Goal: Information Seeking & Learning: Learn about a topic

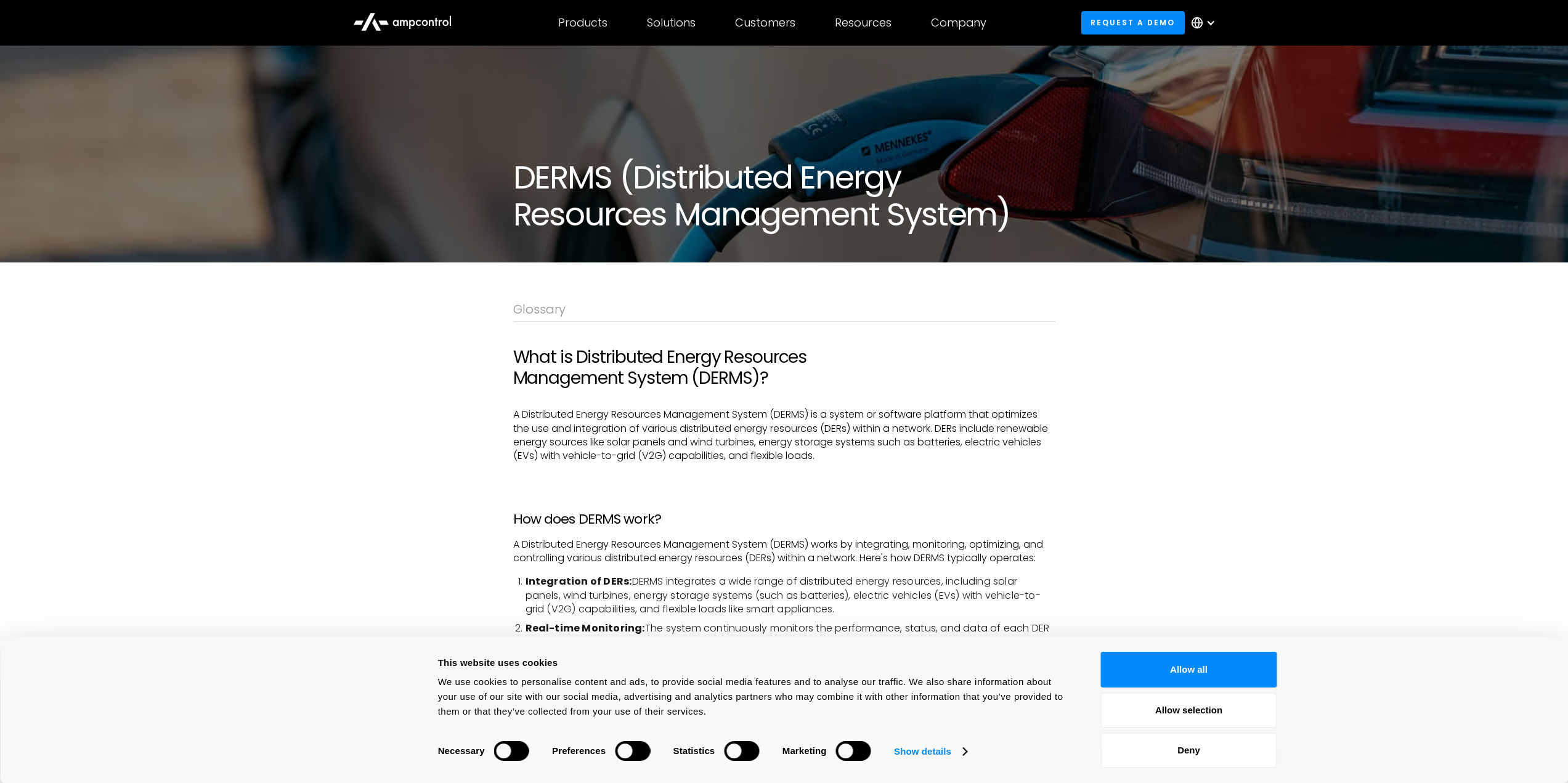
click at [1249, 766] on button "Deny" at bounding box center [1189, 750] width 176 height 36
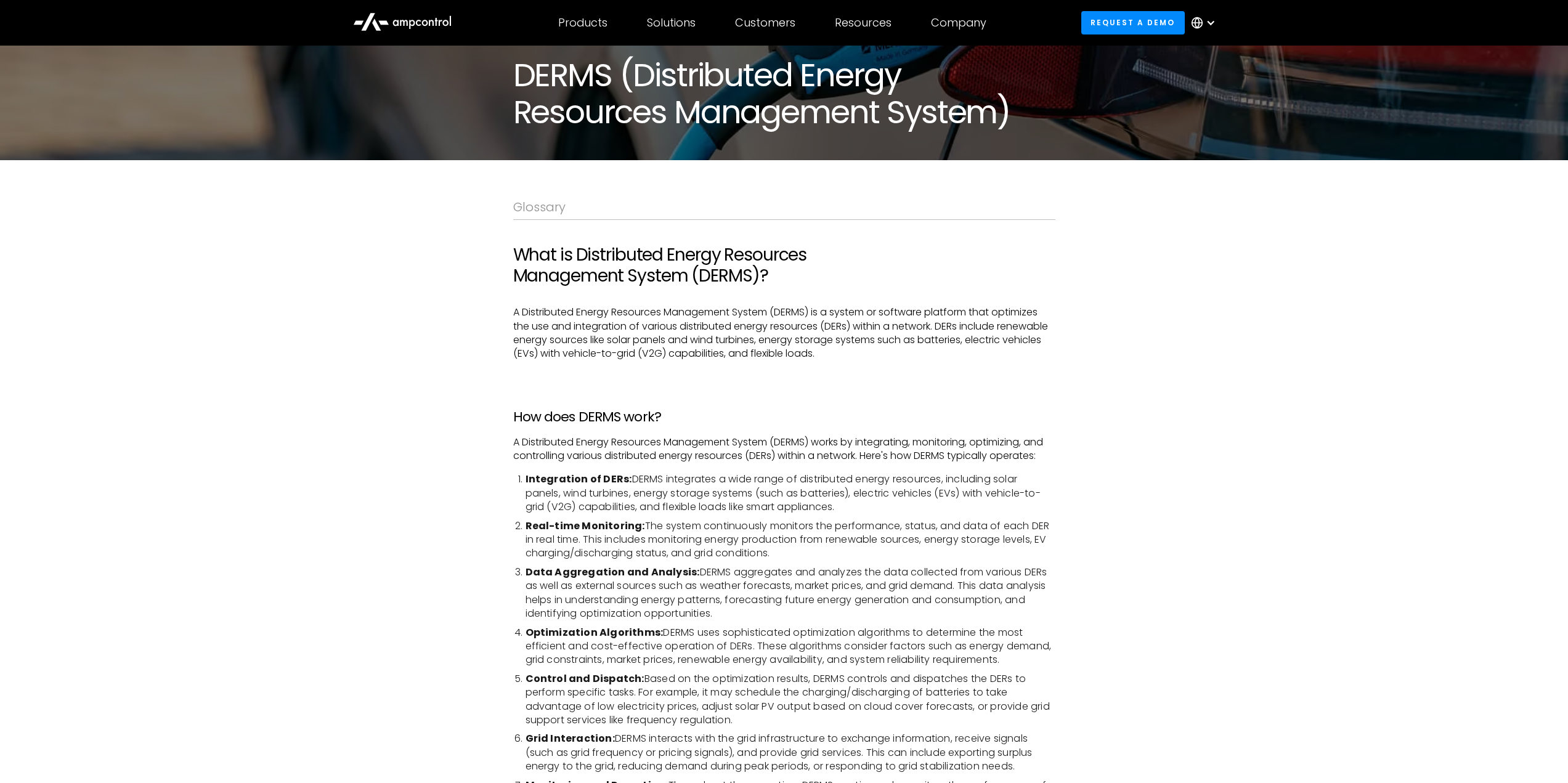
scroll to position [123, 0]
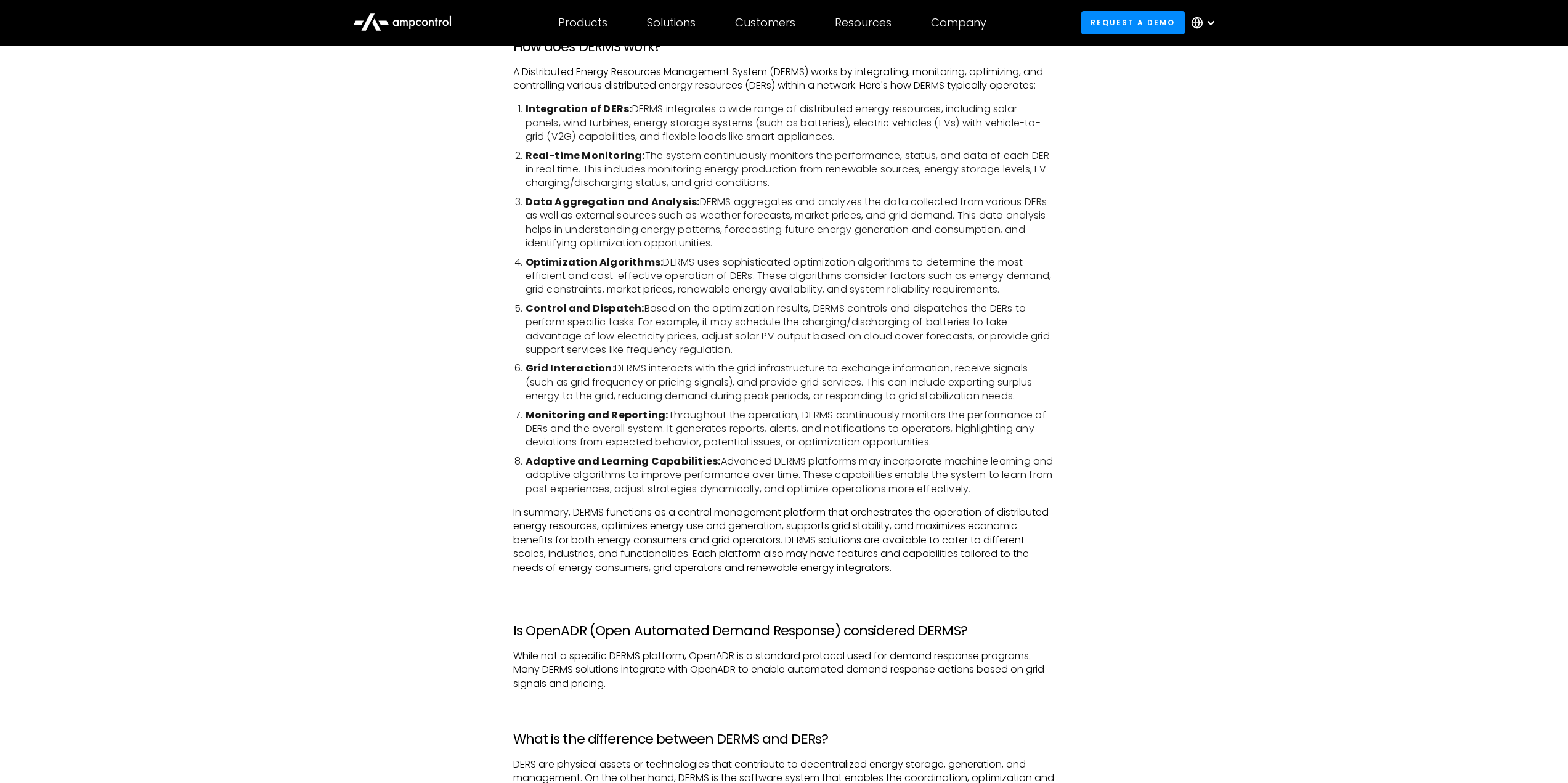
scroll to position [493, 0]
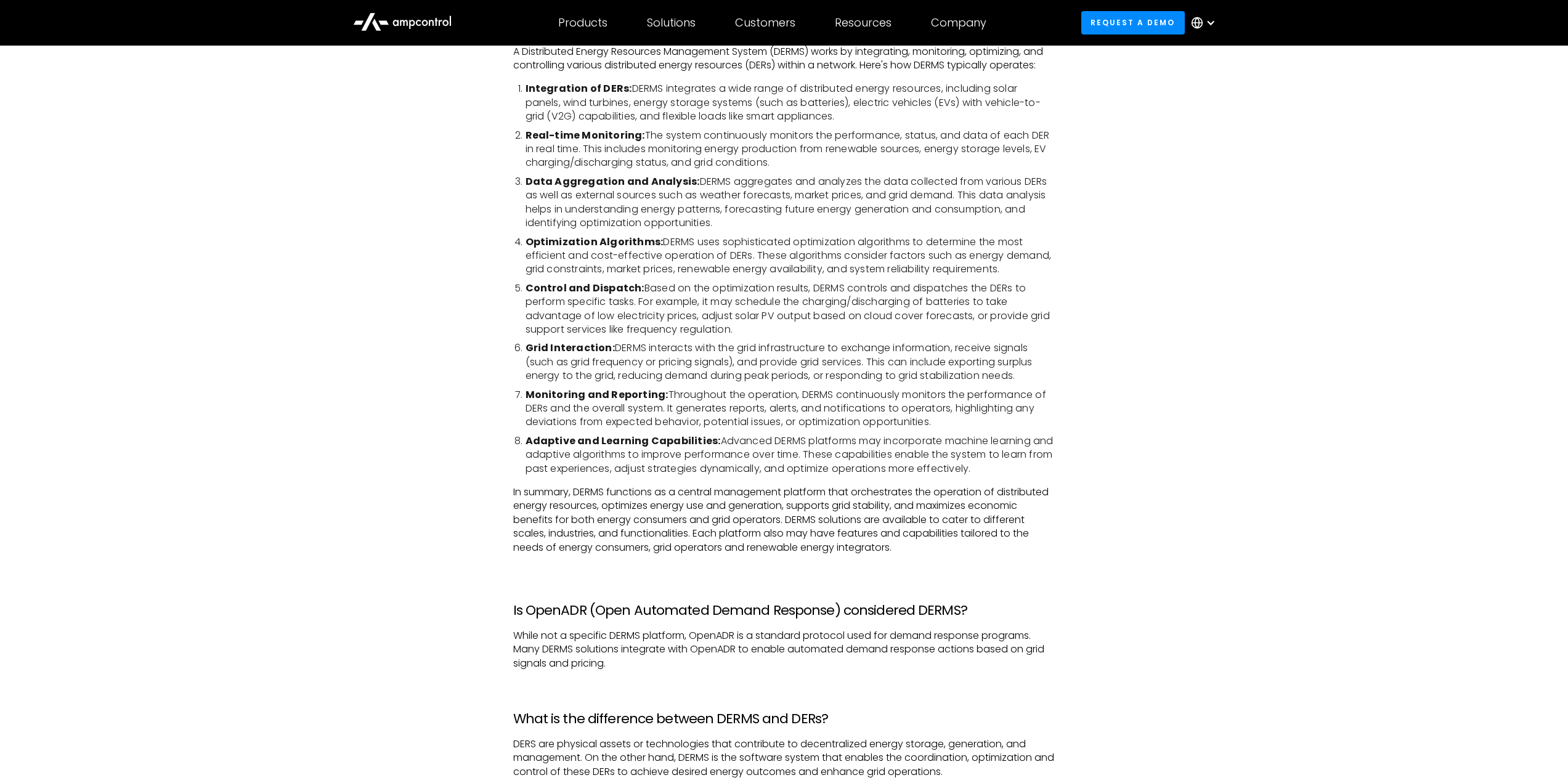
click at [468, 477] on div "Glossary What is Distributed Energy Resources Management System (DERMS)? A Dist…" at bounding box center [784, 728] width 1568 height 1917
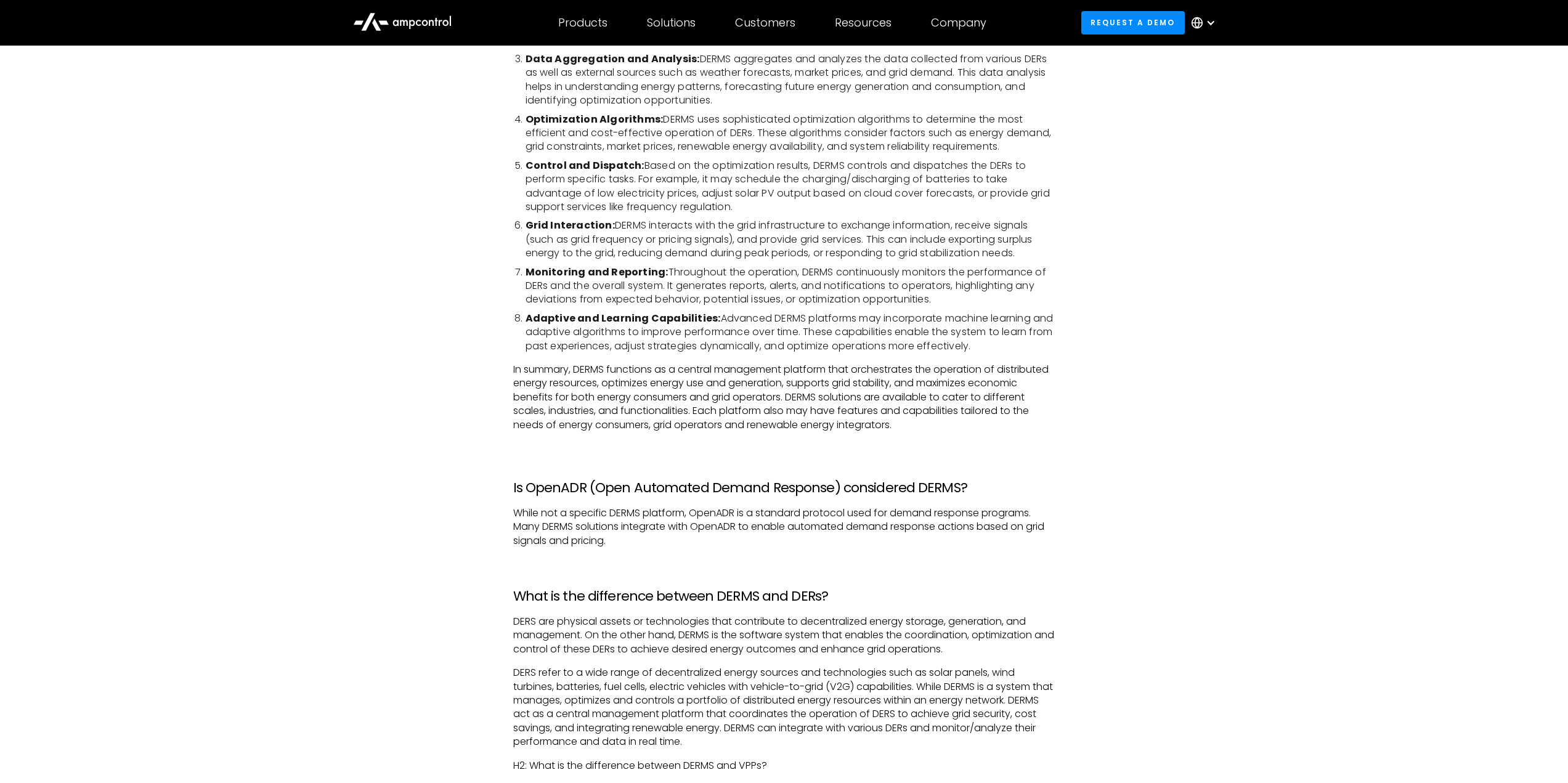
scroll to position [616, 0]
click at [468, 477] on div "Glossary What is Distributed Energy Resources Management System (DERMS)? A Dist…" at bounding box center [784, 605] width 1568 height 1917
click at [490, 525] on div "Glossary What is Distributed Energy Resources Management System (DERMS)? A Dist…" at bounding box center [784, 605] width 1568 height 1917
click at [488, 523] on div "Glossary What is Distributed Energy Resources Management System (DERMS)? A Dist…" at bounding box center [784, 605] width 1568 height 1917
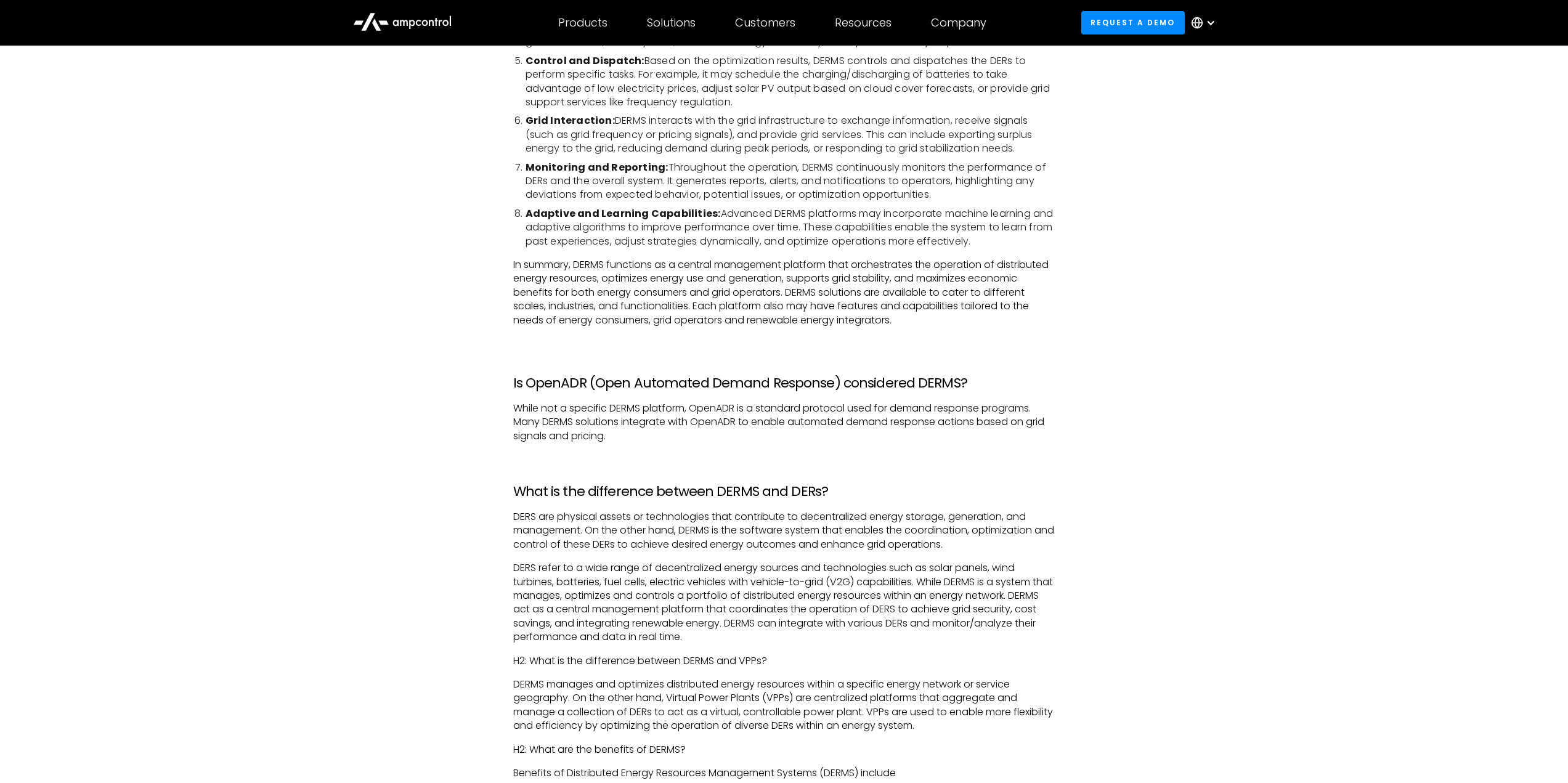
scroll to position [739, 0]
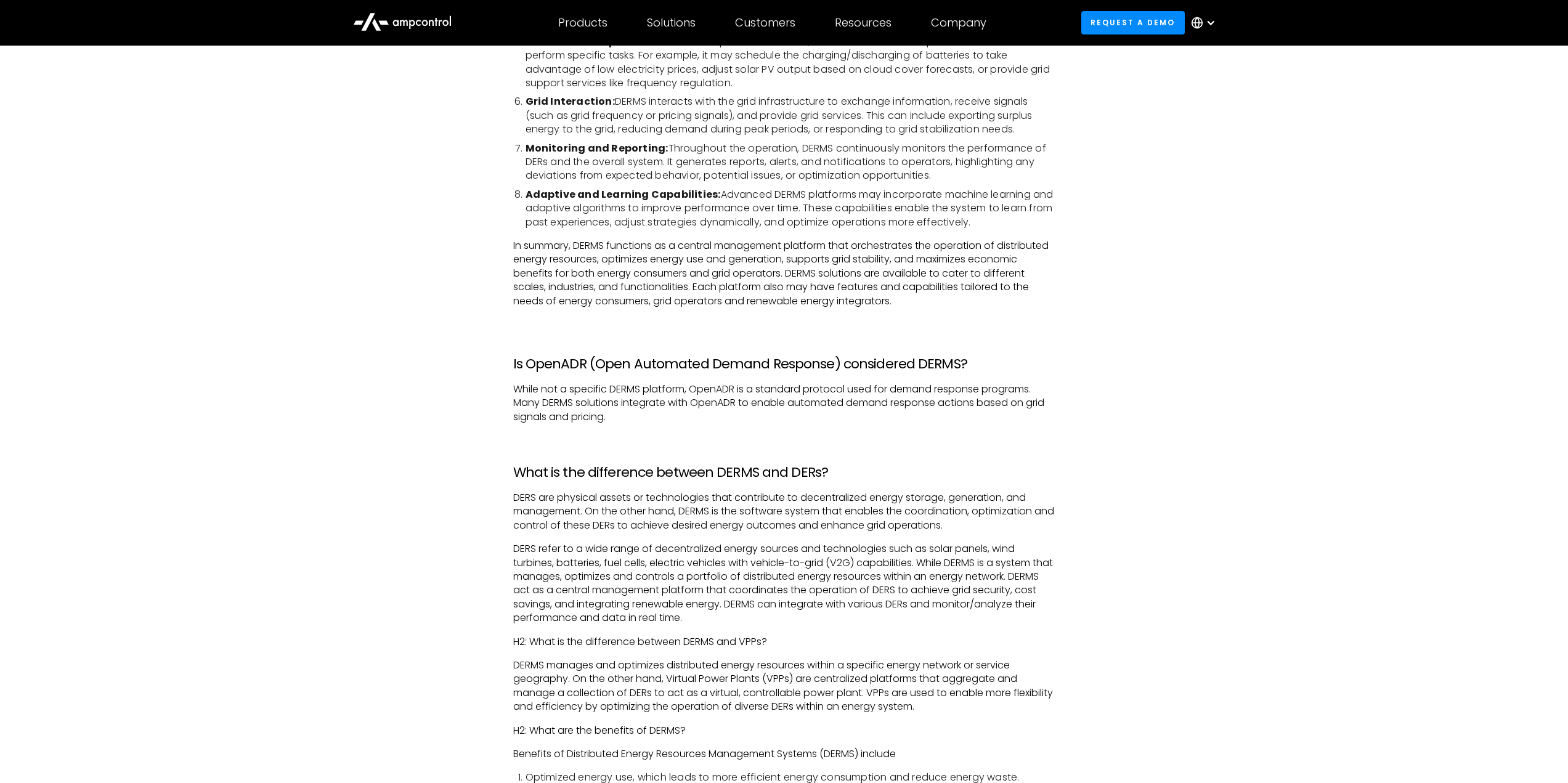
click at [488, 523] on div "Glossary What is Distributed Energy Resources Management System (DERMS)? A Dist…" at bounding box center [784, 482] width 1568 height 1917
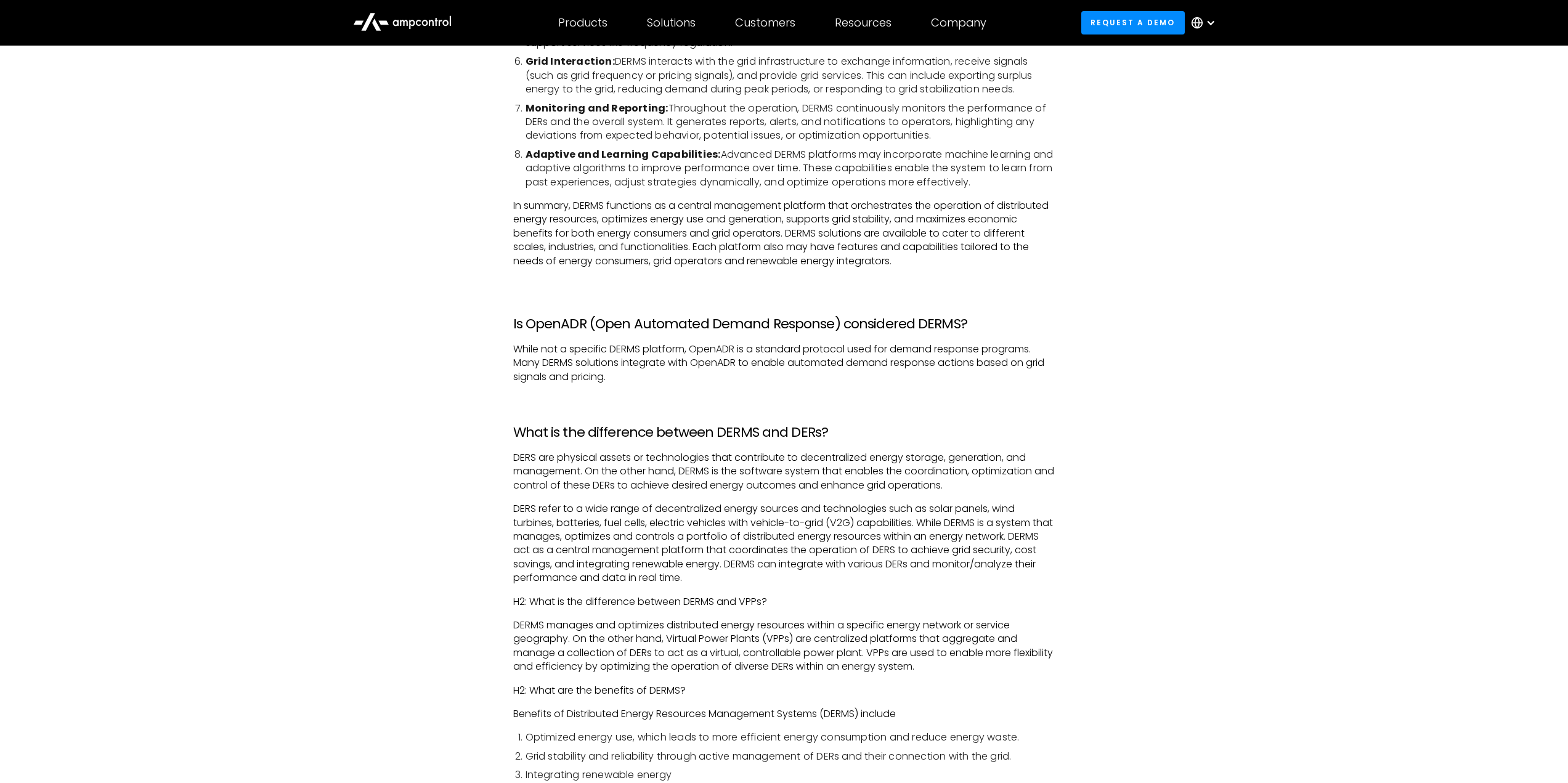
scroll to position [801, 0]
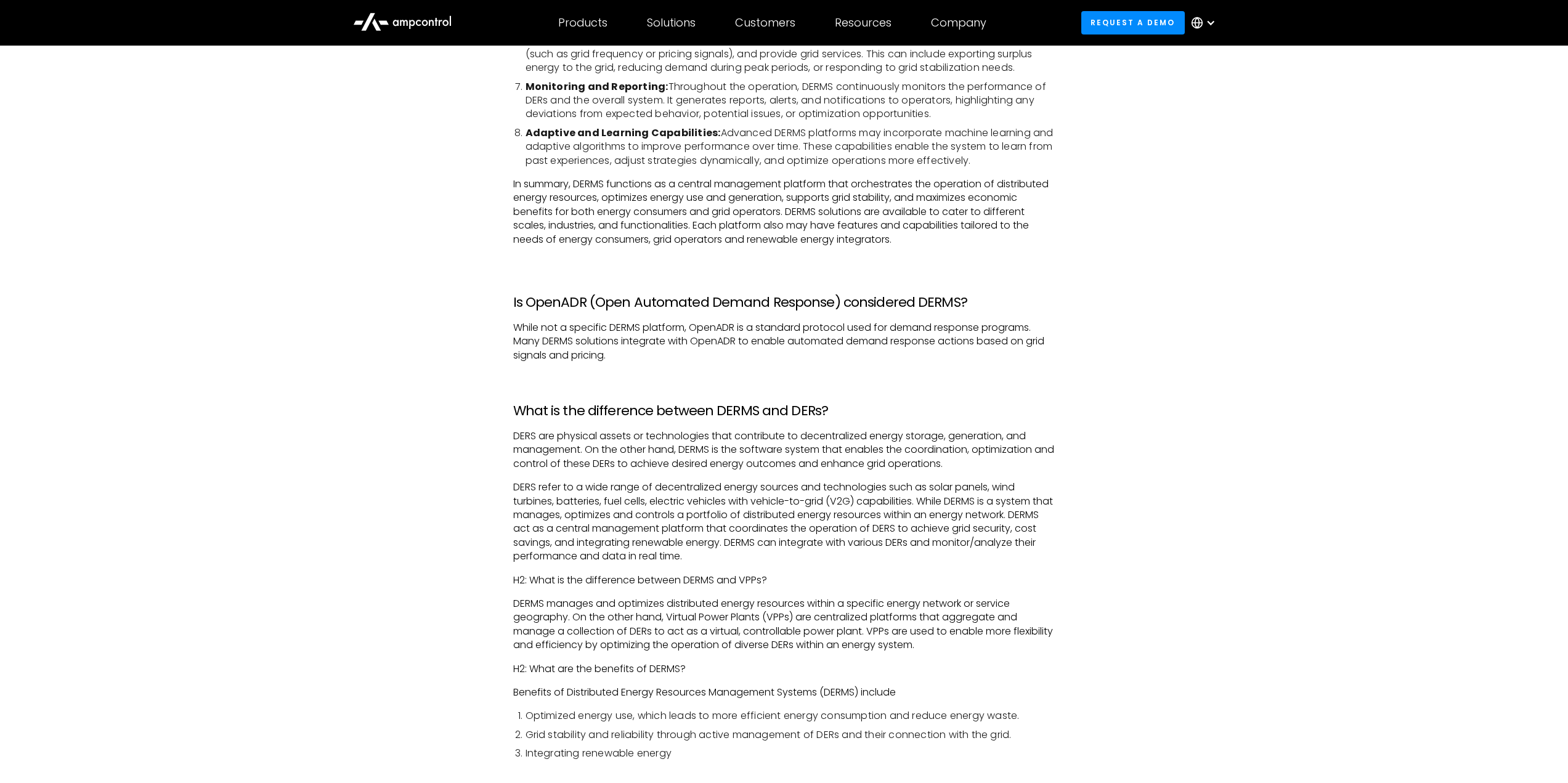
click at [488, 523] on div "Glossary What is Distributed Energy Resources Management System (DERMS)? A Dist…" at bounding box center [784, 420] width 1568 height 1917
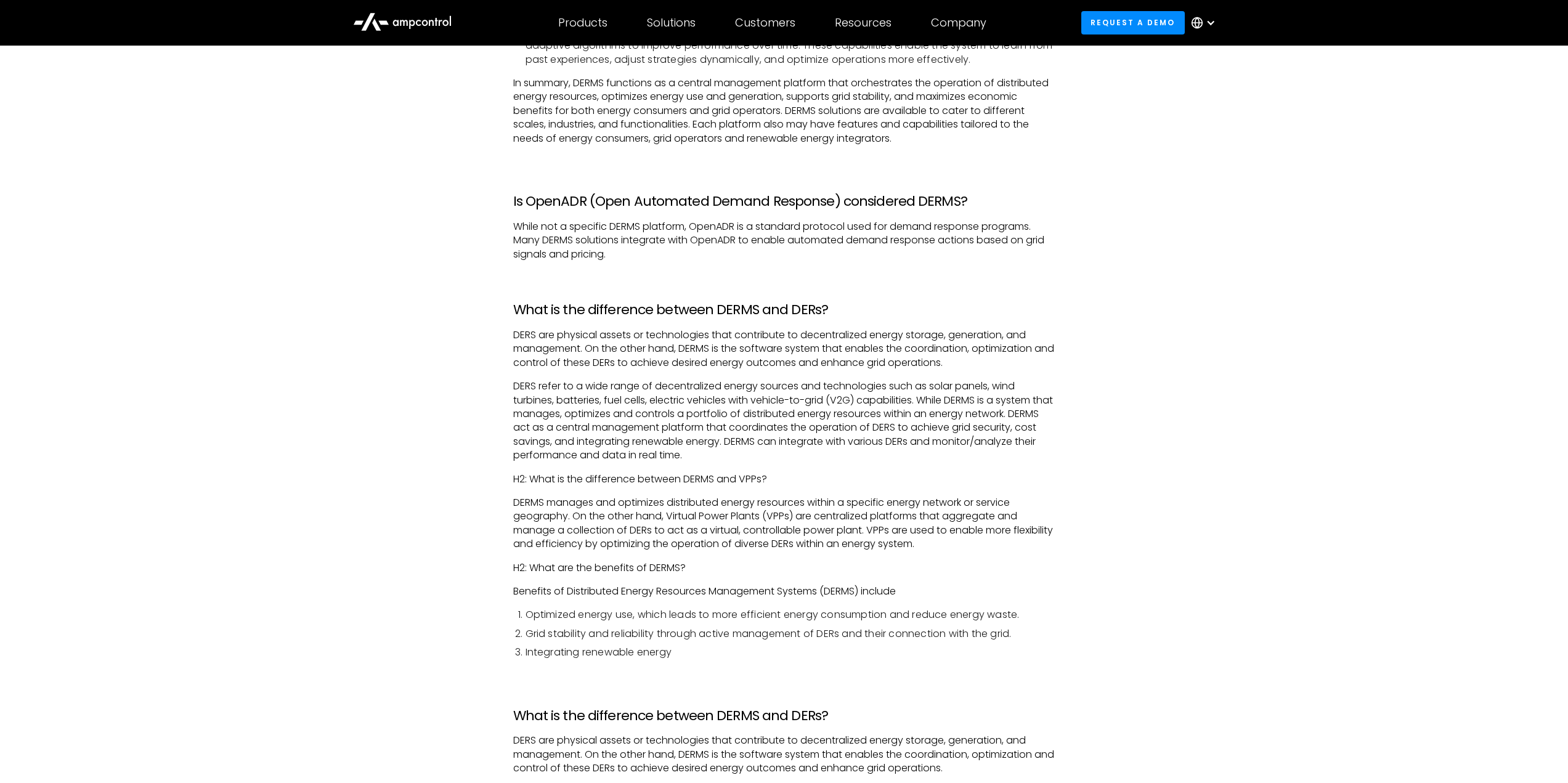
scroll to position [924, 0]
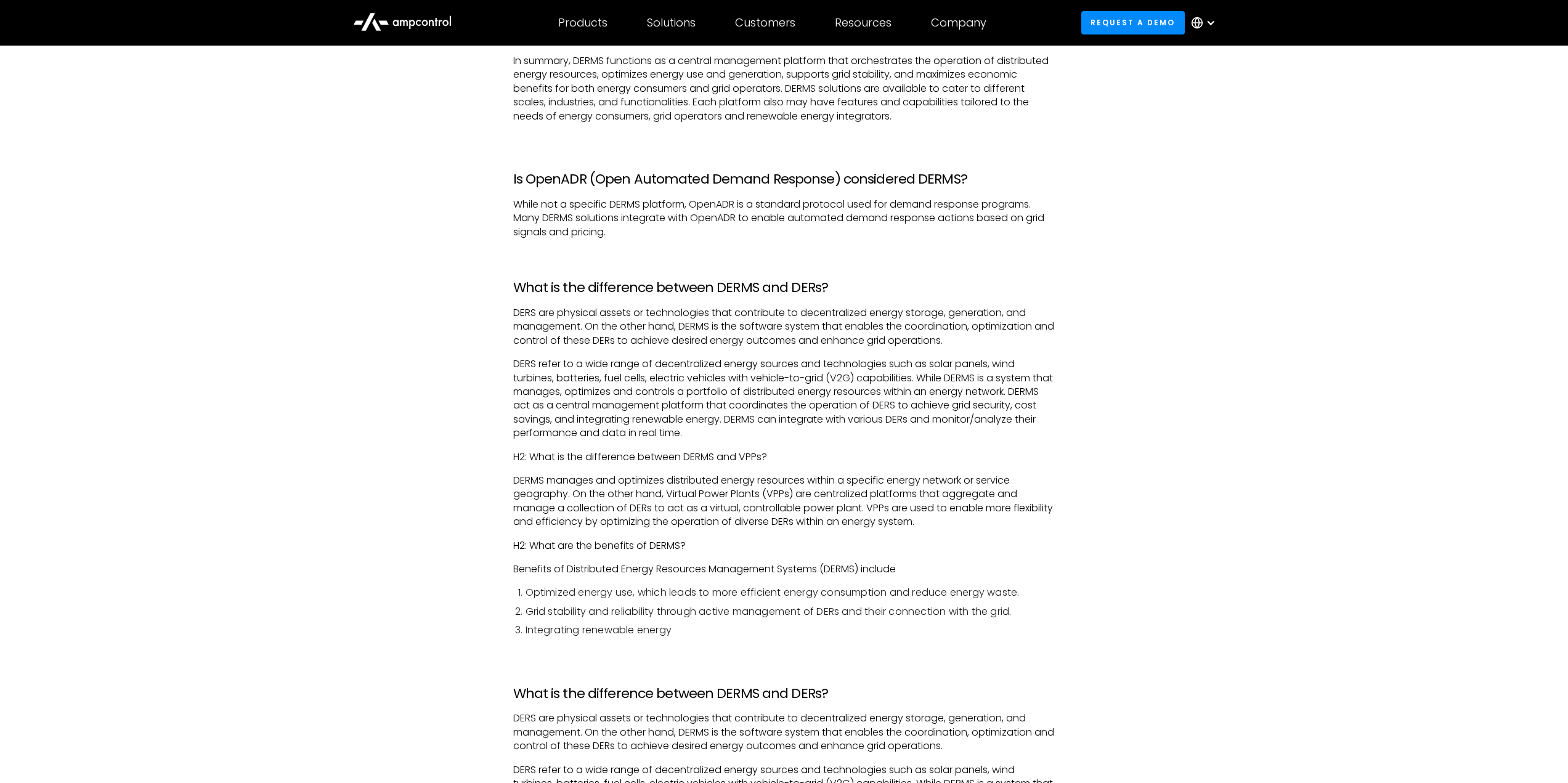
click at [488, 523] on div "Glossary What is Distributed Energy Resources Management System (DERMS)? A Dist…" at bounding box center [784, 297] width 1568 height 1917
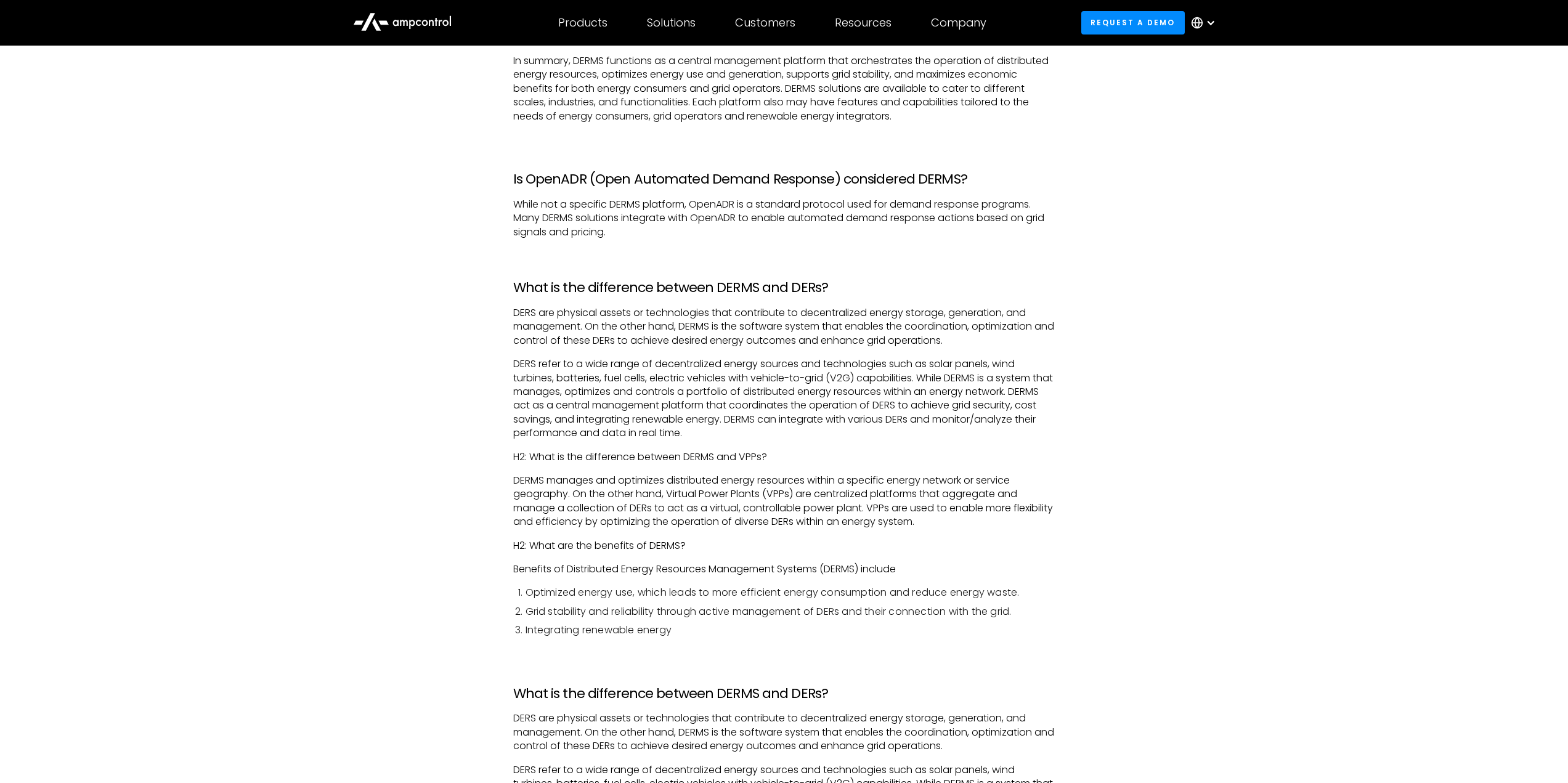
click at [488, 523] on div "Glossary What is Distributed Energy Resources Management System (DERMS)? A Dist…" at bounding box center [784, 297] width 1568 height 1917
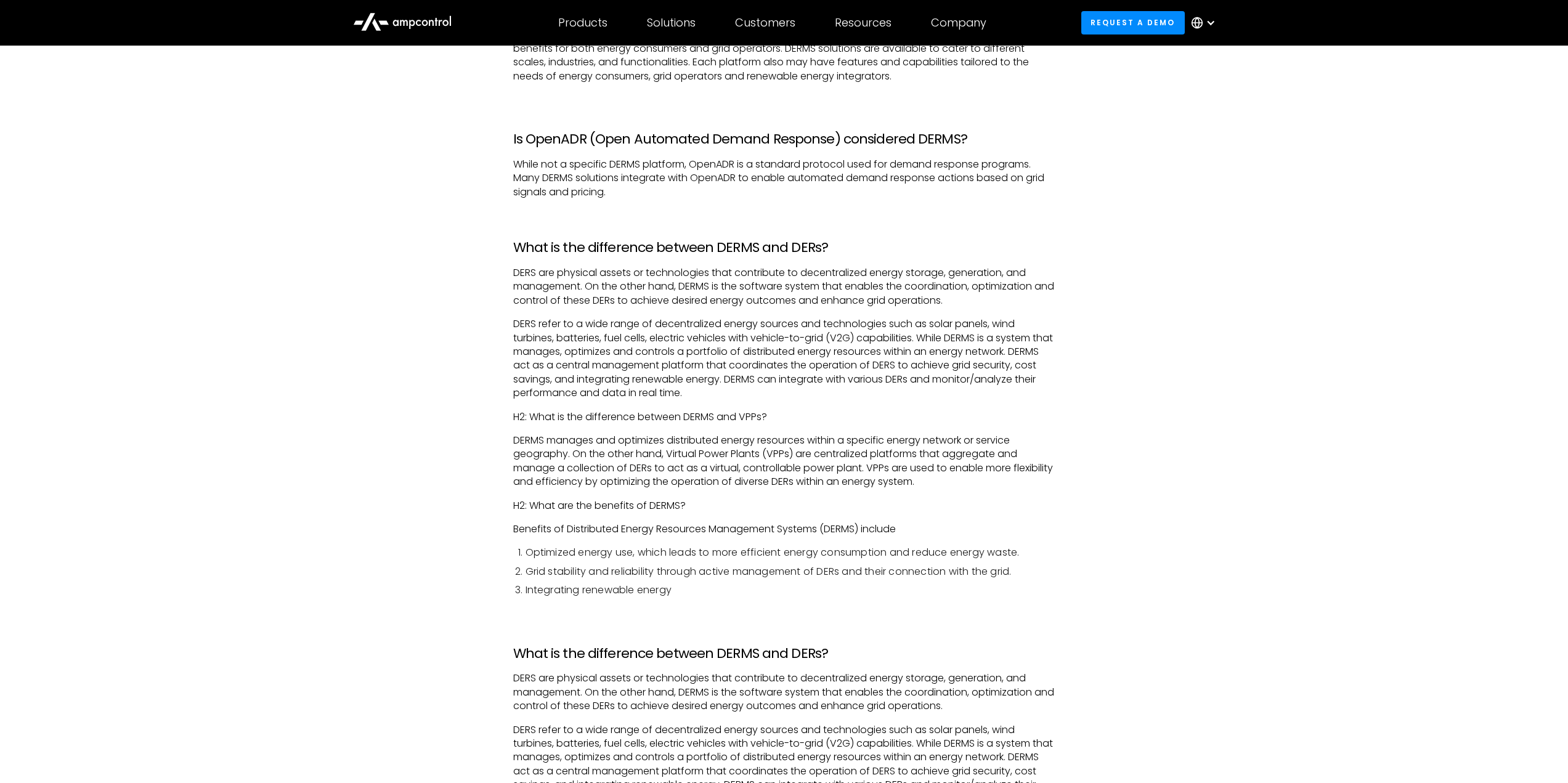
scroll to position [1048, 0]
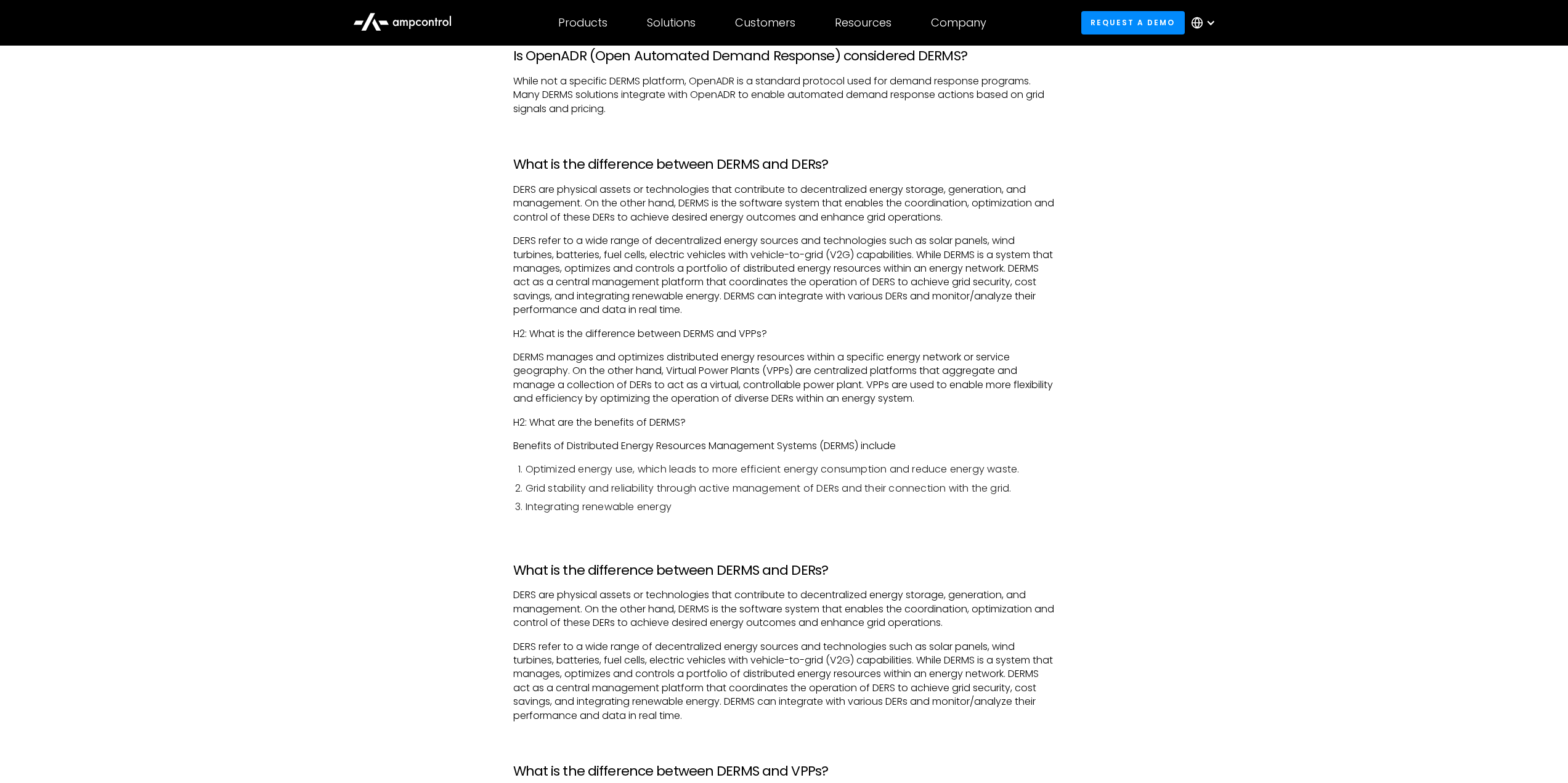
click at [488, 523] on div "Glossary What is Distributed Energy Resources Management System (DERMS)? A Dist…" at bounding box center [784, 173] width 1568 height 1917
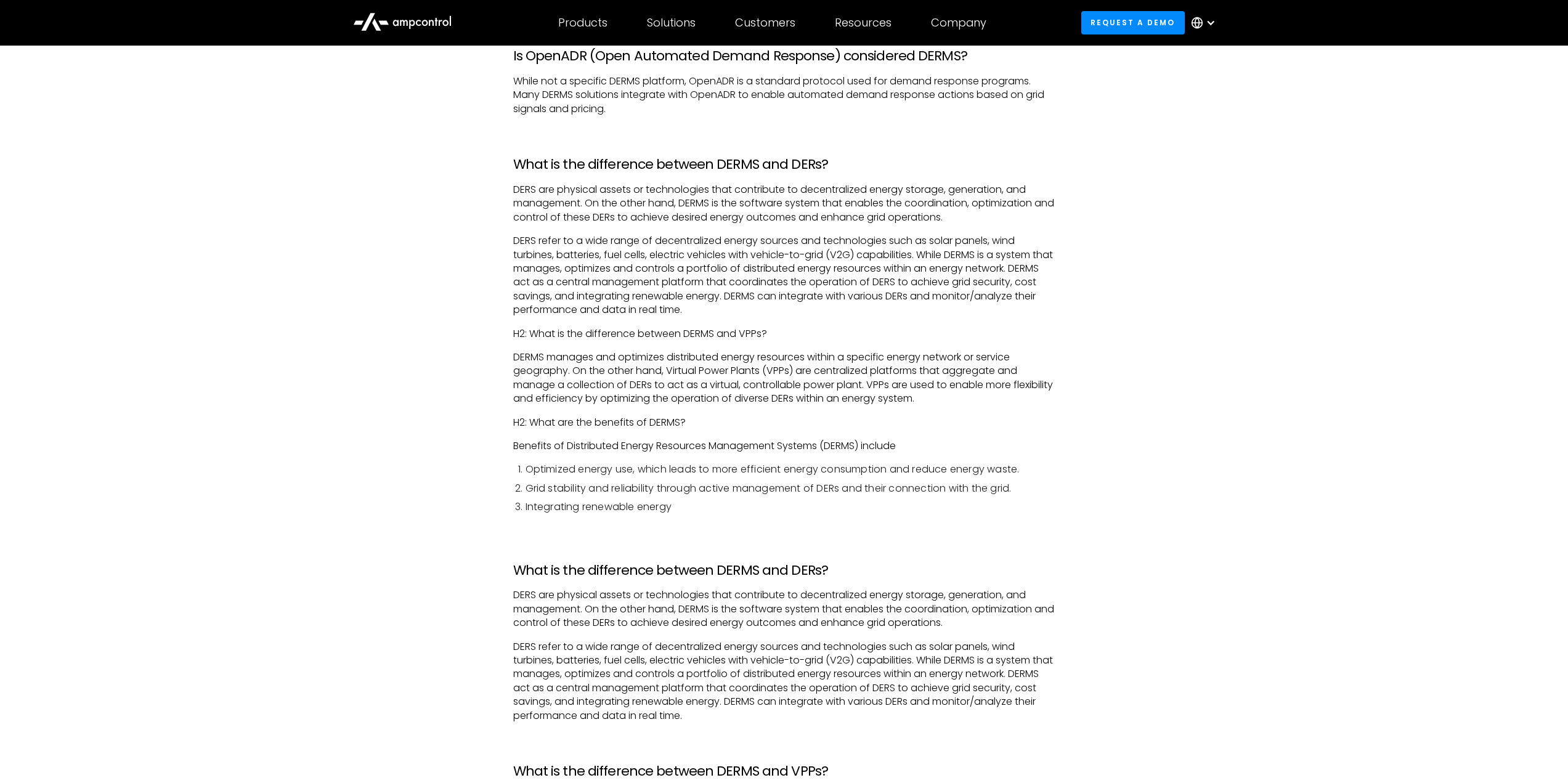
scroll to position [1109, 0]
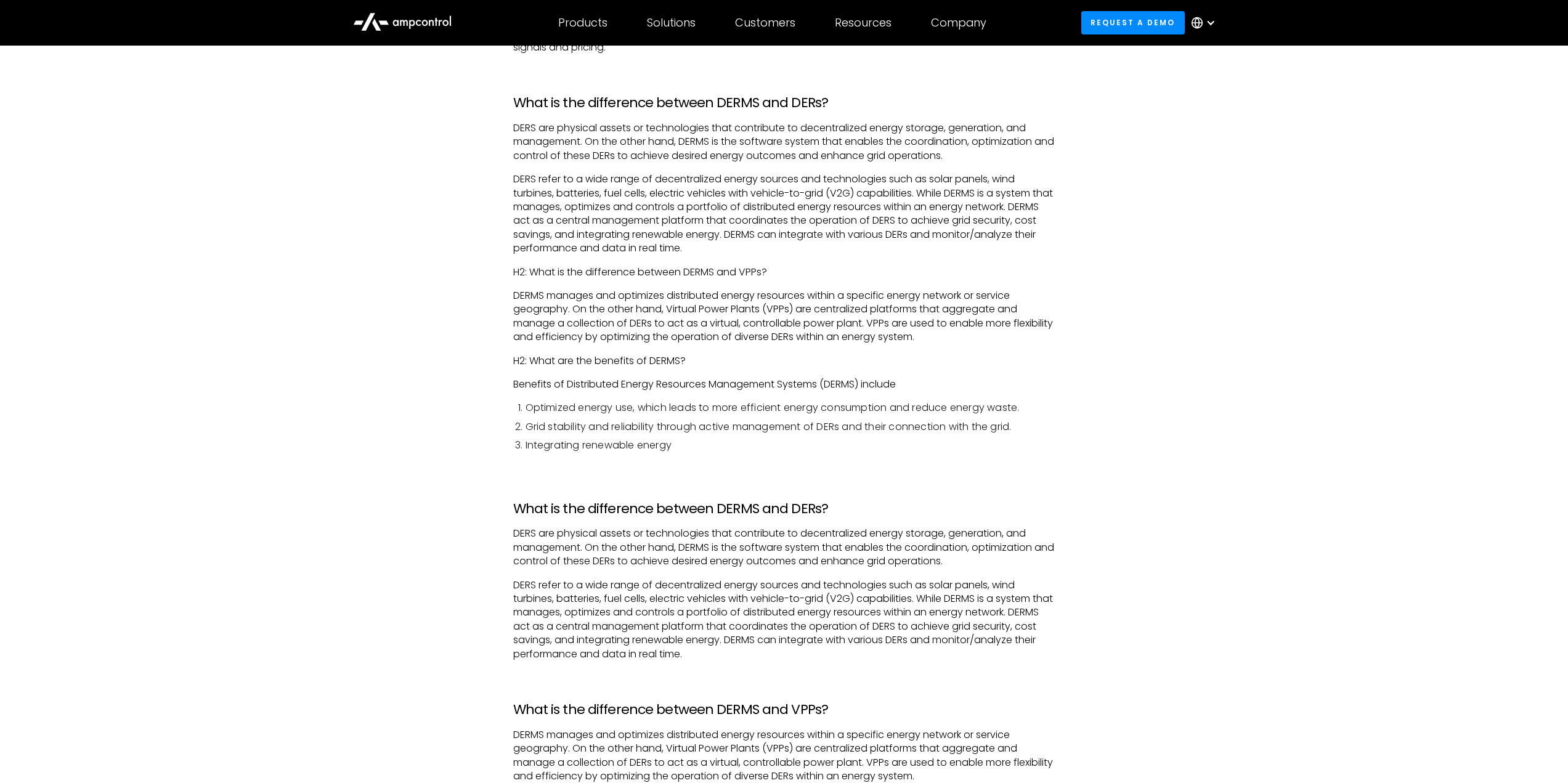
click at [488, 523] on div "Glossary What is Distributed Energy Resources Management System (DERMS)? A Dist…" at bounding box center [784, 112] width 1568 height 1917
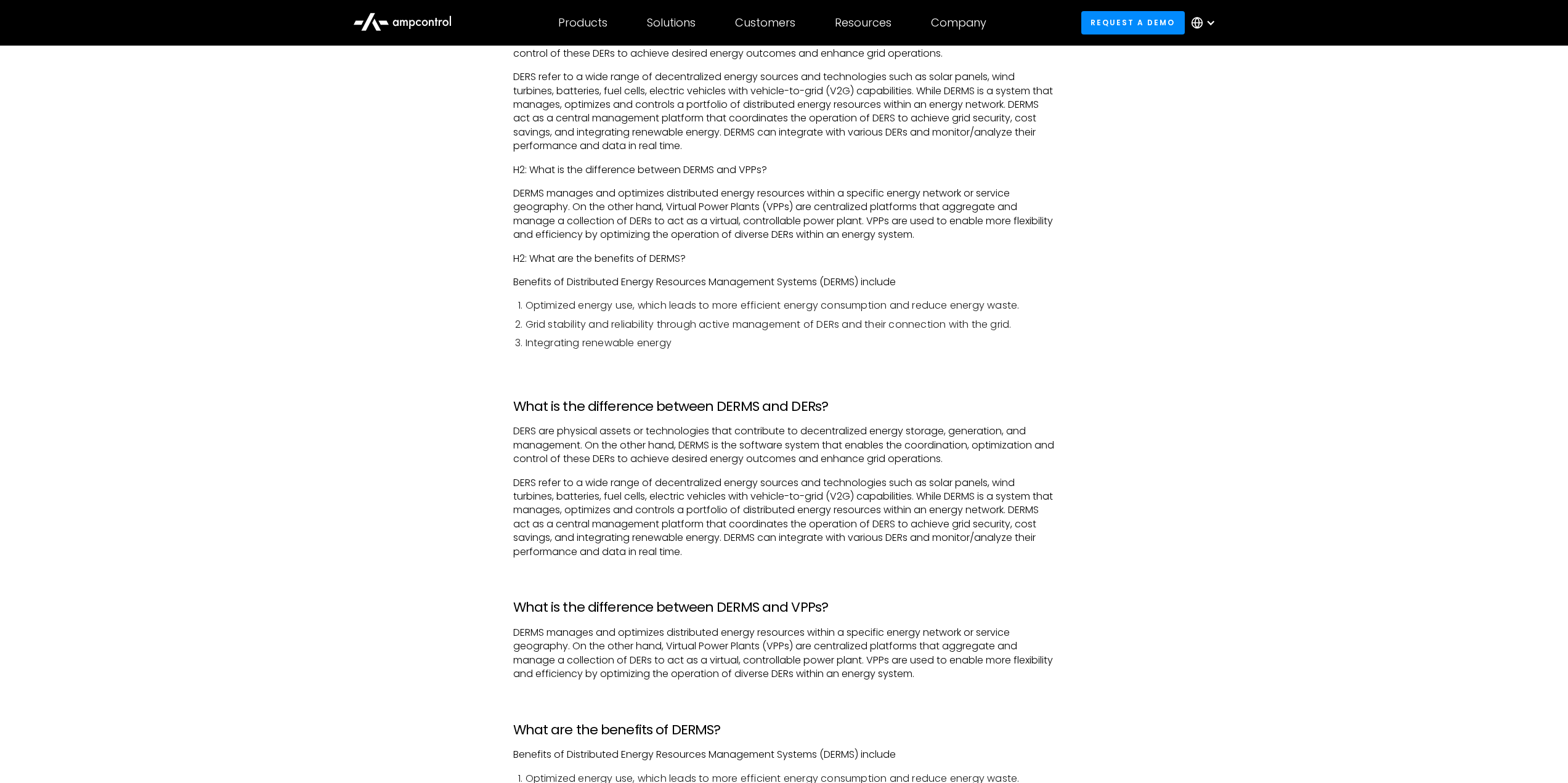
scroll to position [1232, 0]
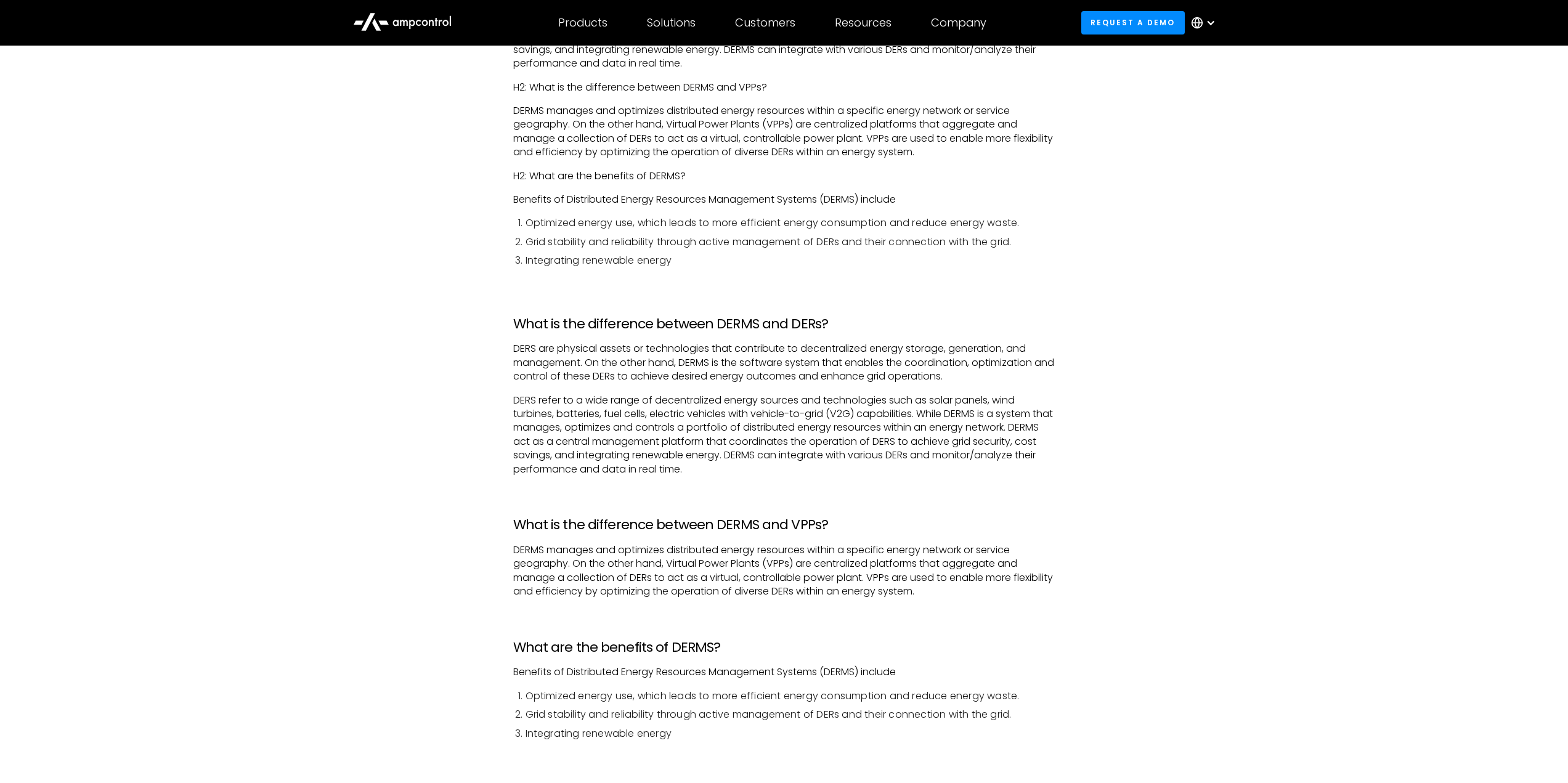
scroll to position [1355, 0]
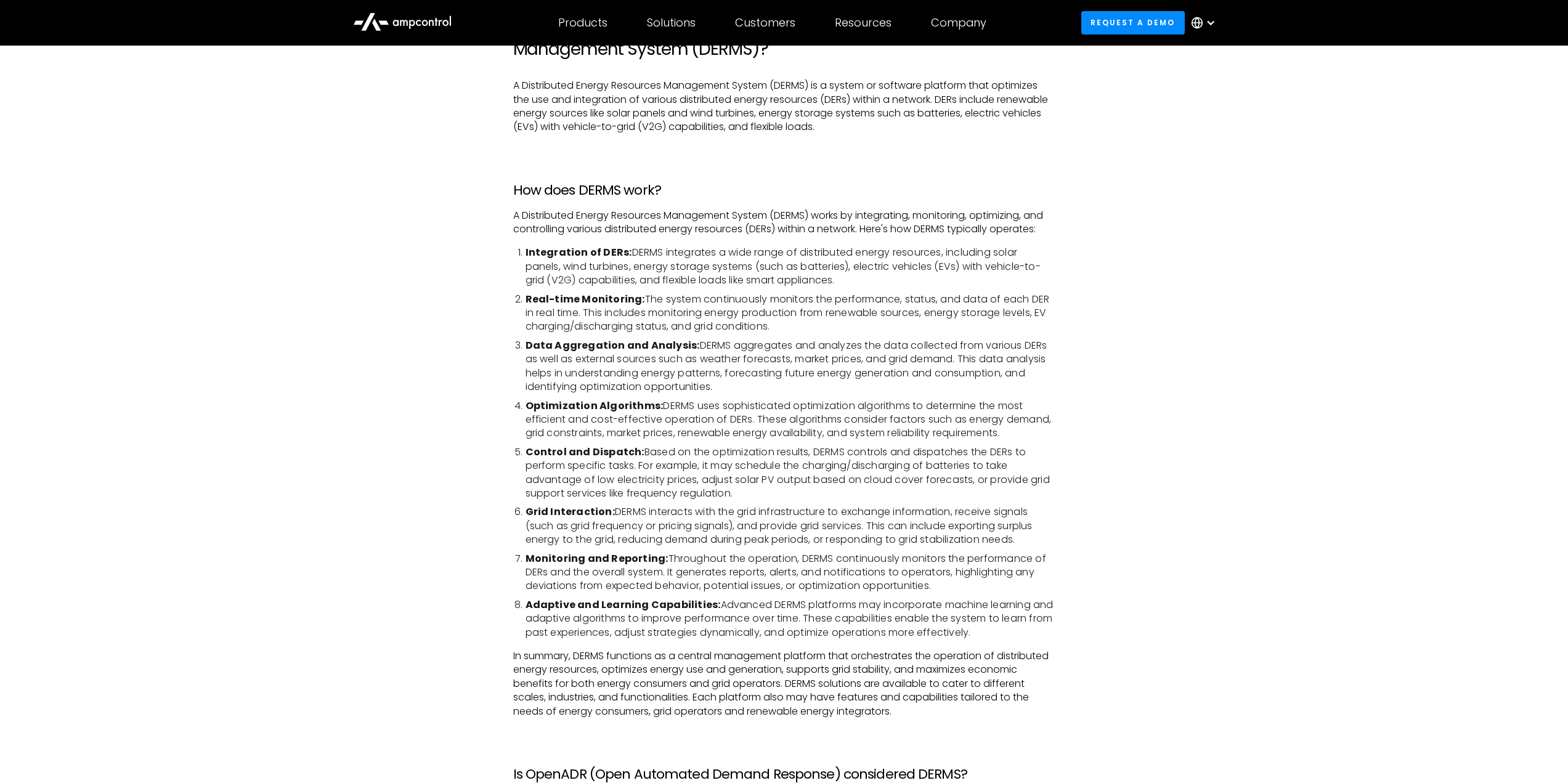
scroll to position [308, 0]
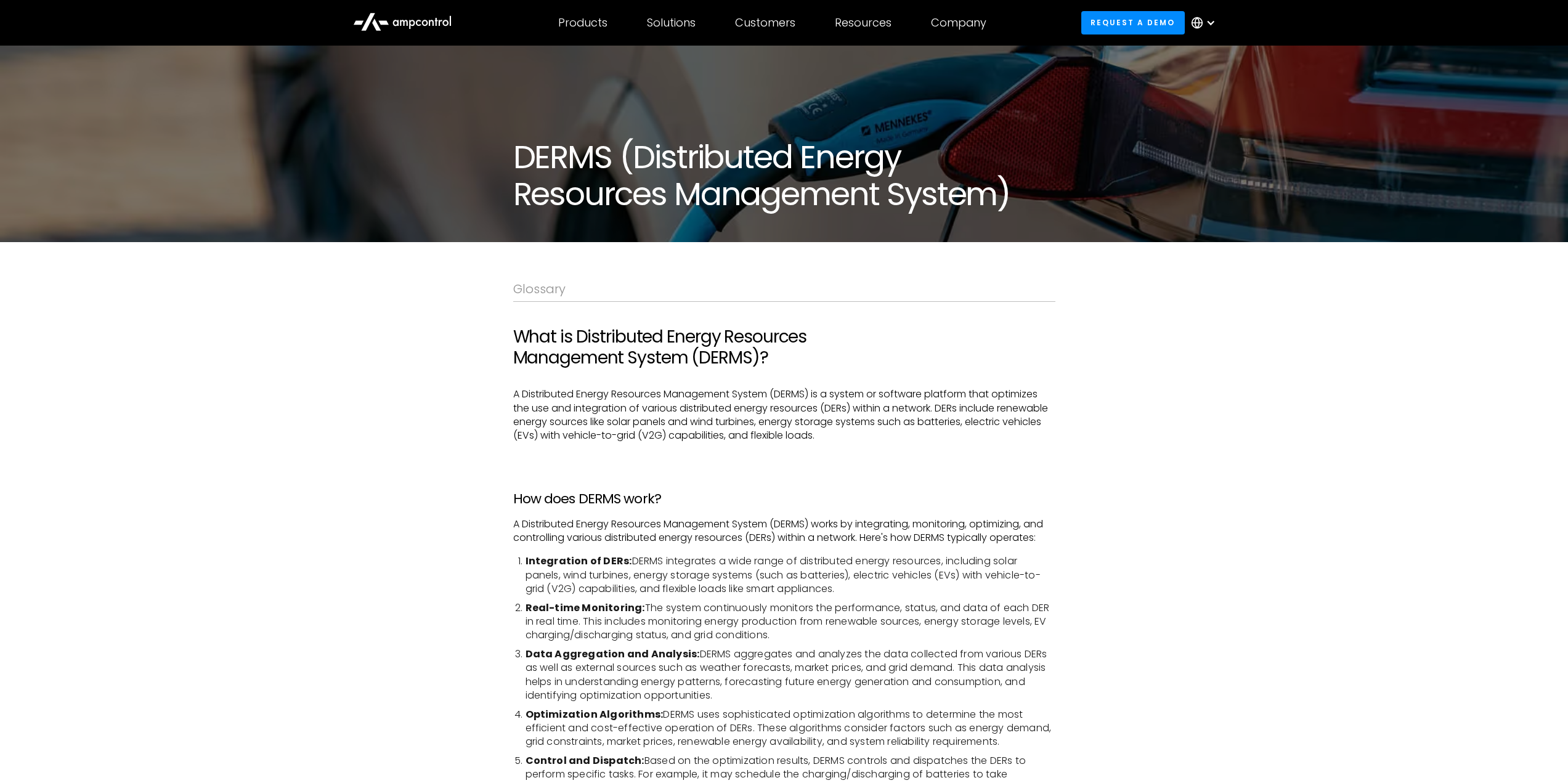
scroll to position [0, 0]
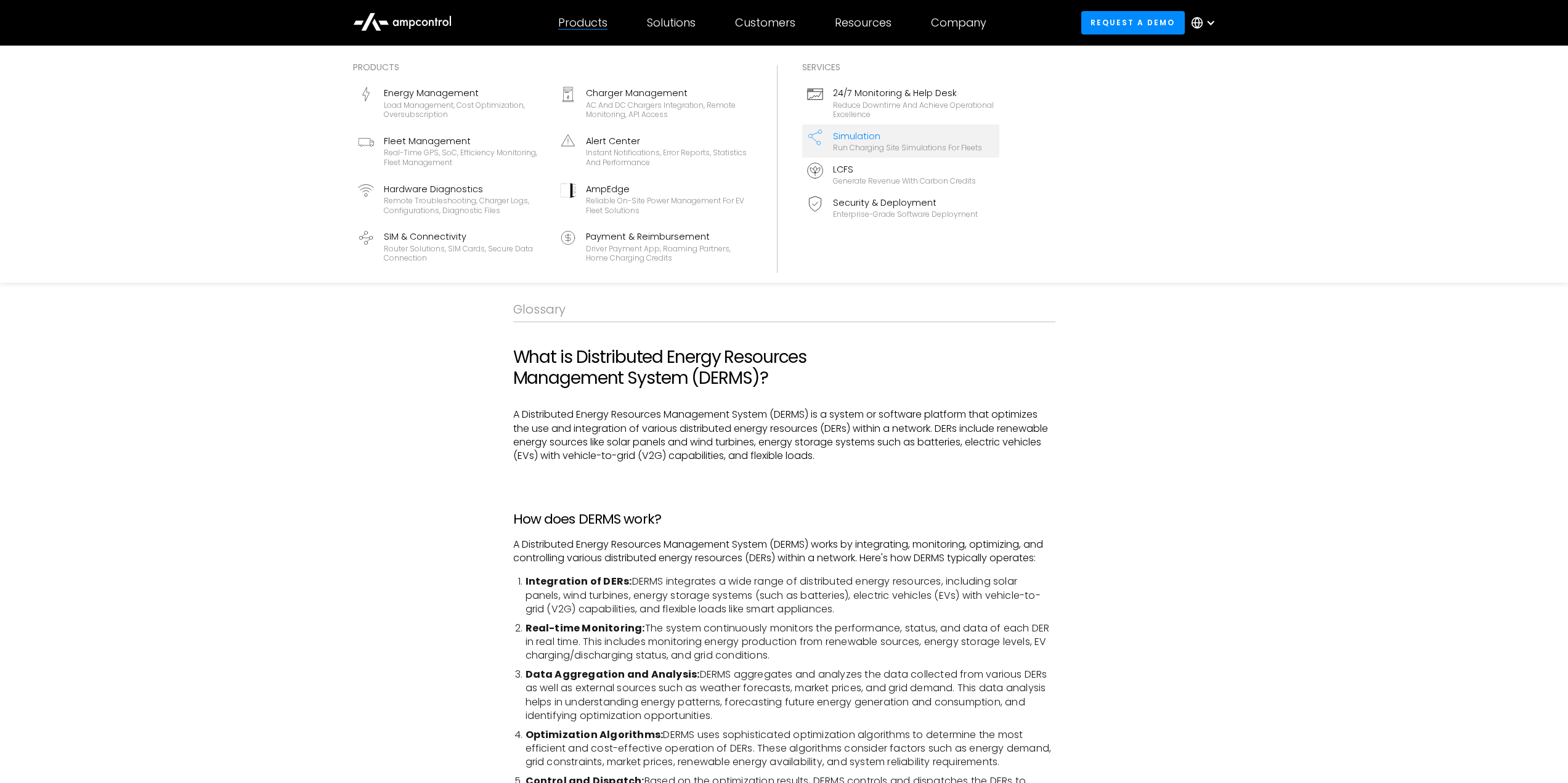
click at [888, 137] on div "Simulation" at bounding box center [907, 137] width 149 height 14
